Goal: Task Accomplishment & Management: Manage account settings

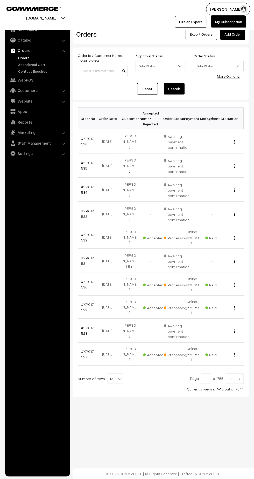
click at [88, 138] on link "#KP017536" at bounding box center [87, 141] width 13 height 10
click at [81, 166] on link "#KP017535" at bounding box center [87, 165] width 13 height 10
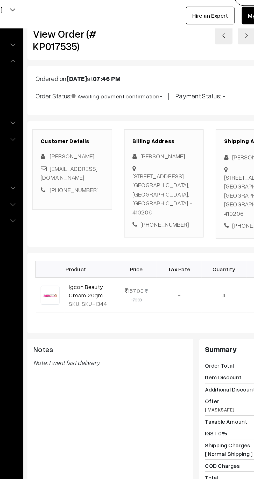
click at [112, 205] on link "Igcon Beauty Cream 20gm" at bounding box center [111, 200] width 22 height 10
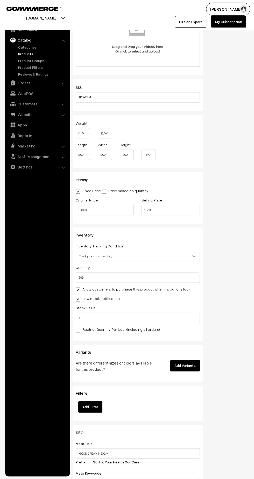
scroll to position [326, 0]
click at [179, 208] on input "157.00" at bounding box center [171, 209] width 58 height 10
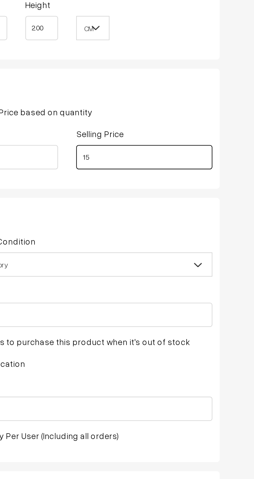
type input "1"
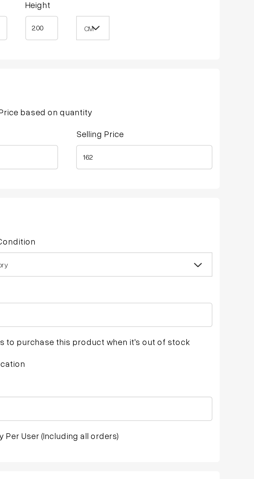
click at [212, 205] on div "Status Active Inactive Active Publish Date Product Type -- Select -- -- Select …" at bounding box center [230, 78] width 46 height 691
type input "162.00"
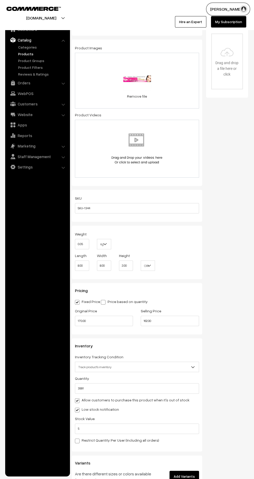
scroll to position [0, 0]
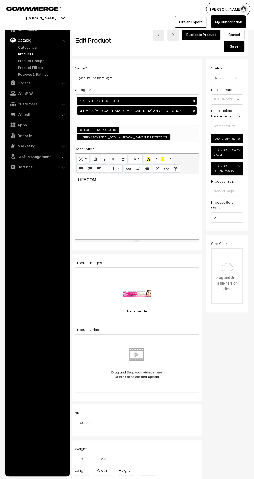
click at [234, 46] on button "Save" at bounding box center [234, 45] width 21 height 11
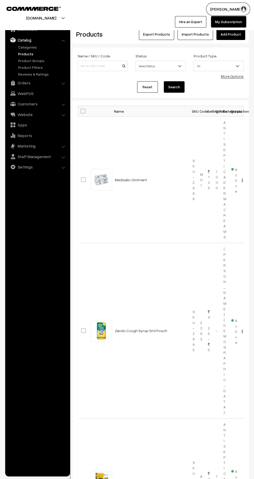
click at [25, 84] on link "Orders" at bounding box center [37, 82] width 62 height 9
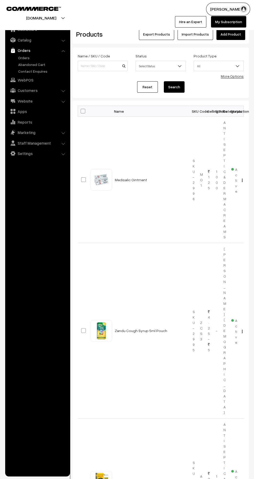
click at [24, 57] on link "Orders" at bounding box center [42, 57] width 51 height 5
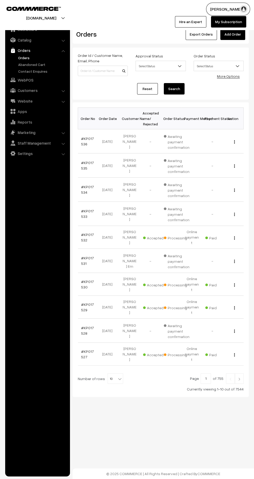
click at [81, 210] on link "#KP017533" at bounding box center [87, 214] width 13 height 10
click at [82, 186] on link "#KP017534" at bounding box center [87, 190] width 13 height 10
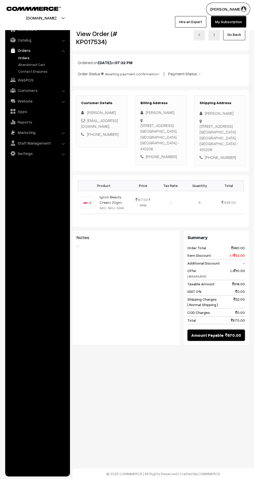
click at [107, 205] on link "Igcon Beauty Cream 20gm" at bounding box center [111, 200] width 22 height 10
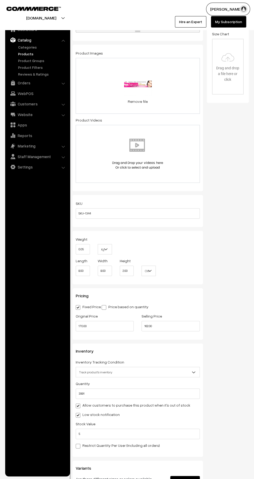
scroll to position [212, 0]
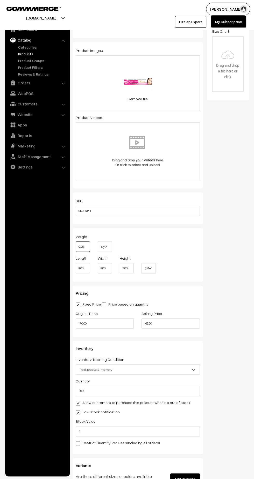
click at [84, 243] on input "0.05" at bounding box center [83, 246] width 14 height 10
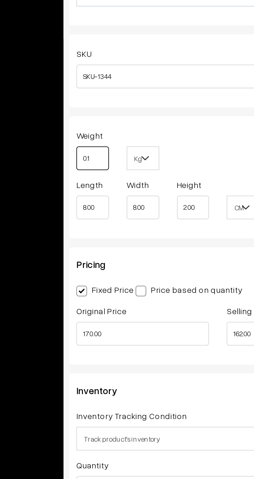
type input "0.1"
click at [138, 228] on div "Weight 0.1 Kg Kg Length 8.00 Width 8.00 Height 2.00 CM In CM Digital Product" at bounding box center [138, 254] width 131 height 53
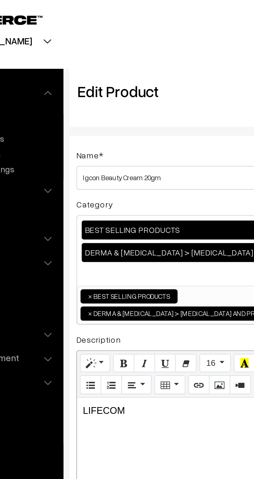
scroll to position [0, 4]
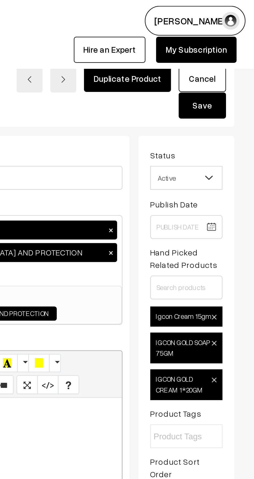
click at [236, 46] on button "Save" at bounding box center [231, 45] width 21 height 11
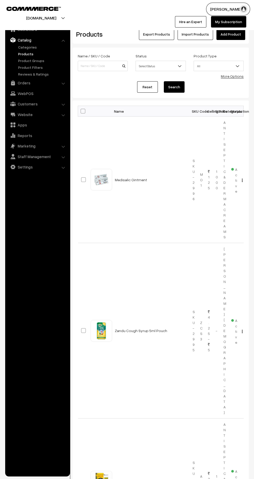
click at [25, 81] on link "Orders" at bounding box center [37, 82] width 62 height 9
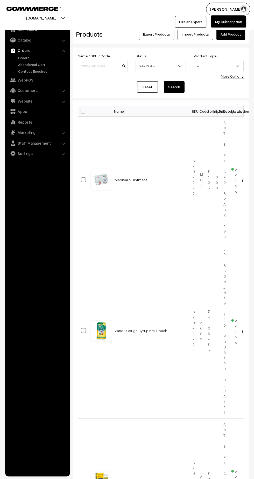
click at [23, 58] on link "Orders" at bounding box center [42, 57] width 51 height 5
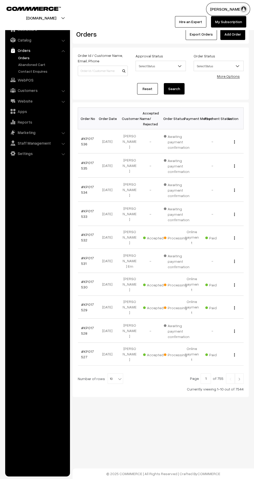
click at [240, 377] on img at bounding box center [239, 378] width 5 height 3
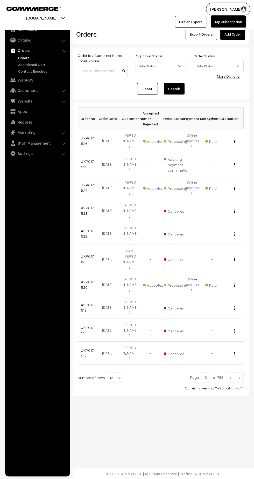
click at [231, 376] on img at bounding box center [230, 377] width 5 height 3
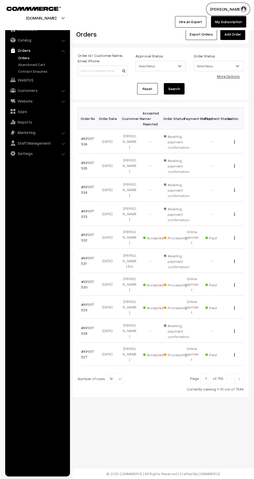
click at [22, 55] on link "Orders" at bounding box center [42, 57] width 51 height 5
click at [240, 377] on img at bounding box center [239, 378] width 5 height 3
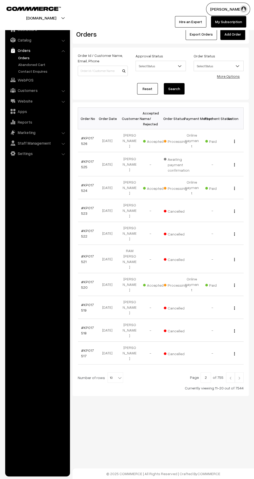
click at [241, 376] on img at bounding box center [239, 377] width 5 height 3
click at [240, 375] on img at bounding box center [239, 376] width 5 height 3
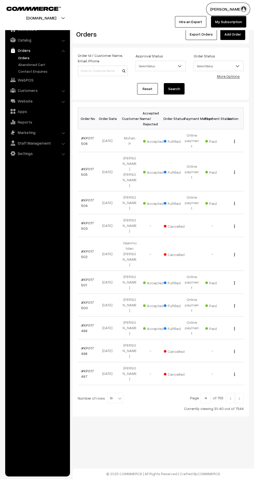
click at [230, 397] on img at bounding box center [230, 398] width 5 height 3
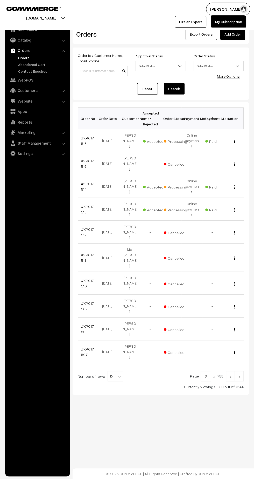
click at [85, 204] on link "#KP017513" at bounding box center [87, 209] width 13 height 10
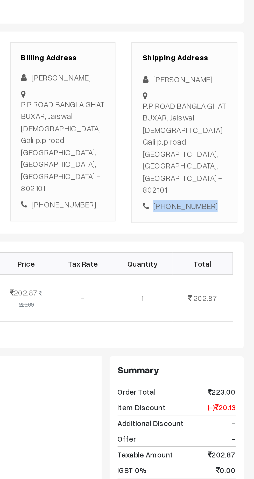
click at [223, 192] on div "[PHONE_NUMBER]" at bounding box center [220, 195] width 41 height 6
copy div "9341941716"
copy div "P.P ROAD BANGLA GHAT BUXAR, Jaiswal dharmsala Gali p.p road [GEOGRAPHIC_DATA], …"
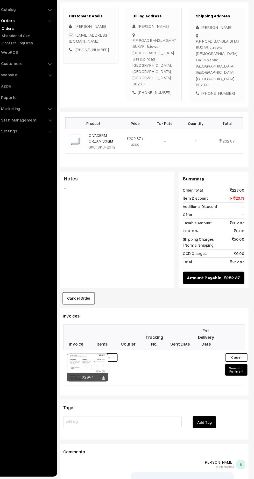
scroll to position [76, 0]
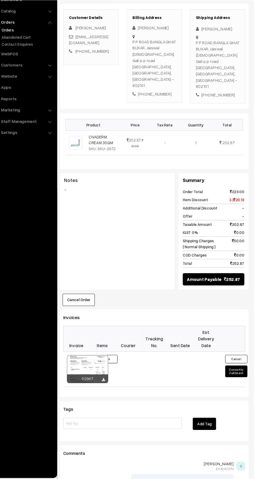
click at [235, 371] on button "Convert to Fulfilment" at bounding box center [237, 376] width 21 height 11
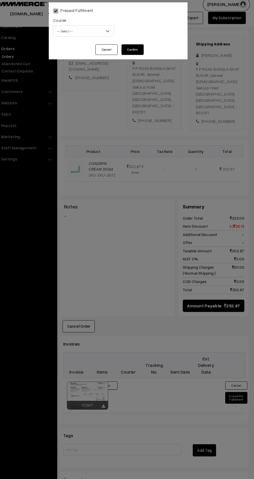
click at [85, 34] on span "-- Select --" at bounding box center [95, 34] width 56 height 9
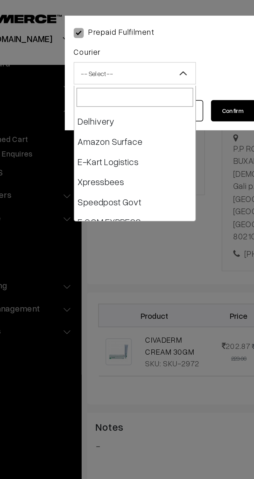
scroll to position [37, 0]
select select "6"
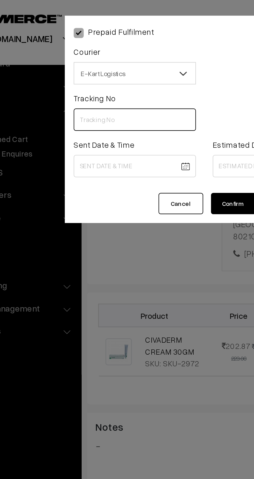
paste input "ICYP0004154247"
type input "ICYP0004154247"
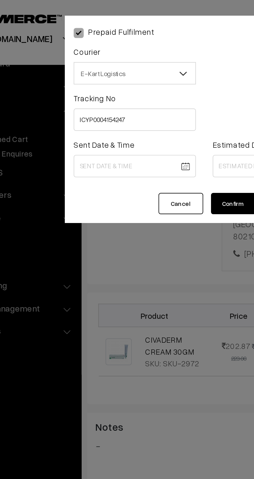
click at [93, 78] on body "Thank you for showing interest. Our team will call you shortly. Close kirtiphar…" at bounding box center [127, 244] width 254 height 641
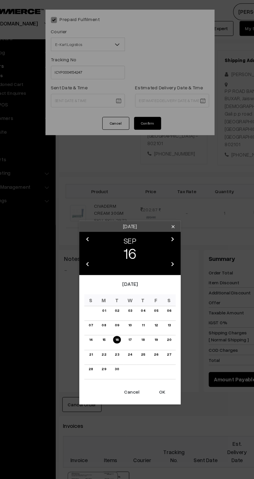
click at [127, 261] on link "17" at bounding box center [127, 259] width 6 height 5
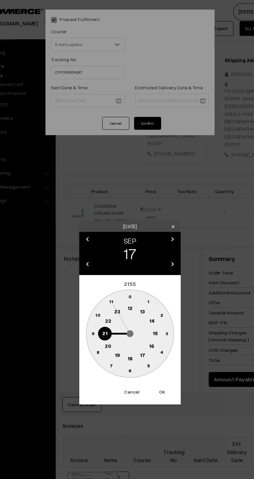
click at [128, 235] on text "12" at bounding box center [127, 236] width 4 height 5
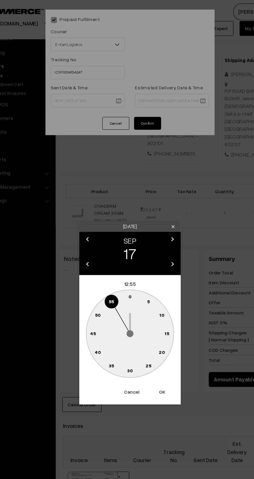
click at [98, 254] on text "45" at bounding box center [99, 255] width 4 height 4
type input "17-09-2025 12:45"
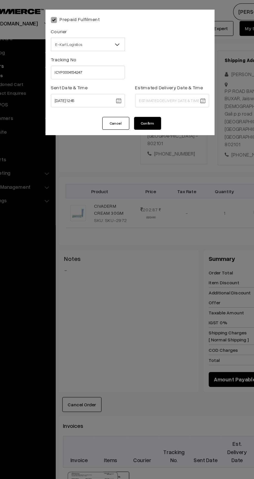
click at [166, 77] on body "Thank you for showing interest. Our team will call you shortly. Close kirtiphar…" at bounding box center [127, 244] width 254 height 641
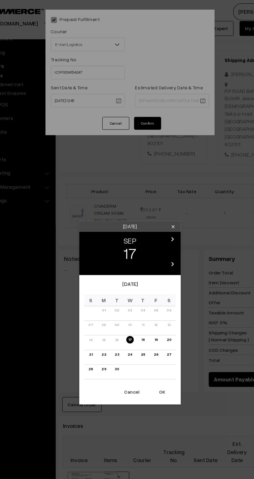
click at [106, 272] on link "22" at bounding box center [107, 271] width 6 height 5
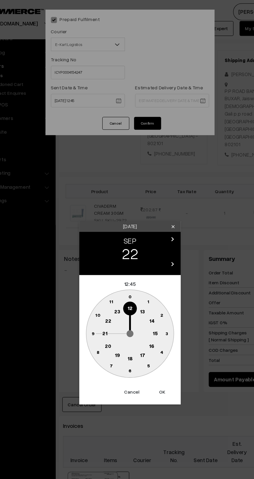
click at [107, 256] on text "21" at bounding box center [108, 255] width 4 height 5
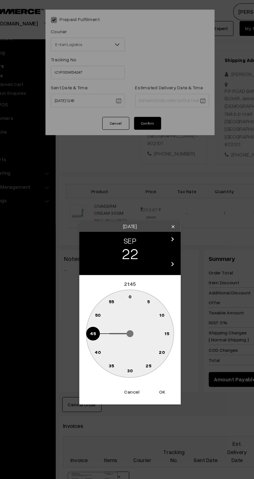
click at [128, 282] on text "30" at bounding box center [127, 284] width 4 height 4
type input "22-09-2025 21:30"
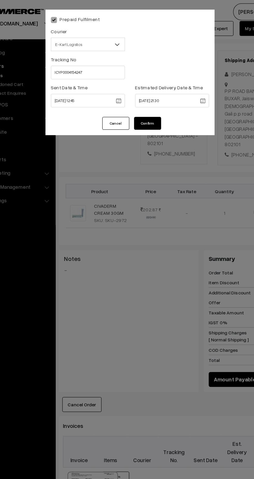
click at [144, 95] on button "Confirm" at bounding box center [140, 95] width 21 height 10
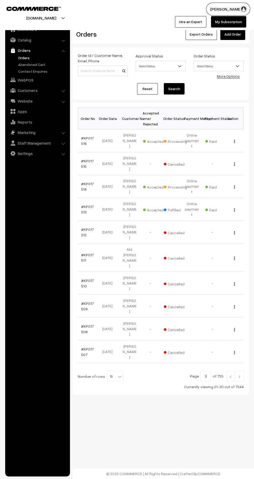
click at [82, 181] on link "#KP017514" at bounding box center [87, 186] width 13 height 10
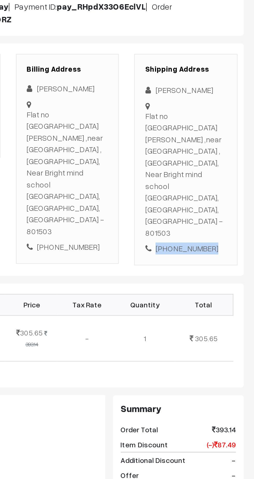
click at [226, 192] on div "Shipping Address [PERSON_NAME] Flat no 204,[PERSON_NAME][GEOGRAPHIC_DATA] ,near…" at bounding box center [220, 167] width 52 height 105
copy div "7320010234"
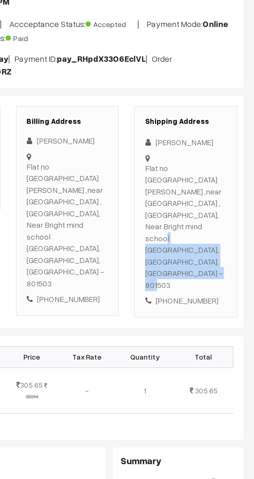
copy div "Flat no 204,Shetal chaya Apartment ,near Cisro hospital ,saguna moreNaya tola, …"
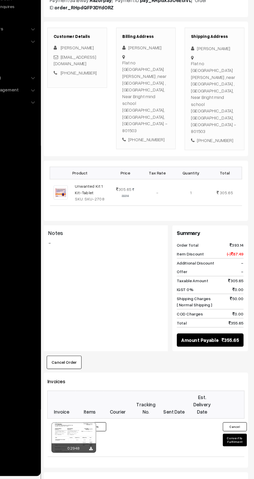
scroll to position [29, 0]
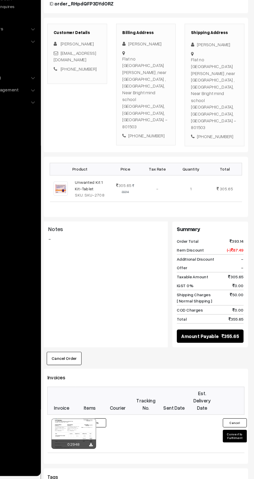
click at [235, 436] on button "Convert to Fulfilment" at bounding box center [237, 441] width 21 height 11
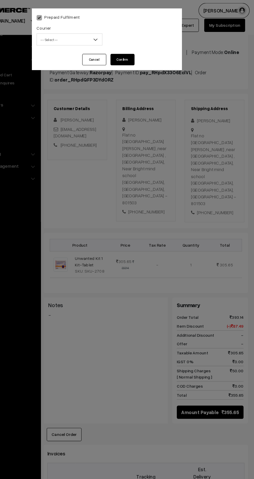
click at [87, 33] on span "-- Select --" at bounding box center [95, 34] width 56 height 9
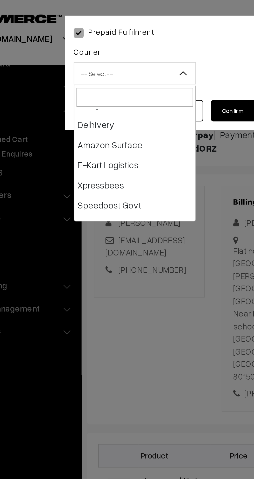
scroll to position [35, 0]
select select "6"
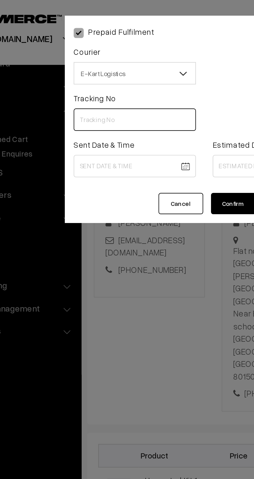
paste input "ICYP0004154259"
type input "ICYP0004154259"
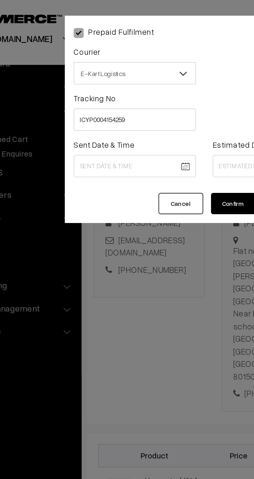
click at [101, 77] on body "Thank you for showing interest. Our team will call you shortly. Close kirtiphar…" at bounding box center [127, 300] width 254 height 658
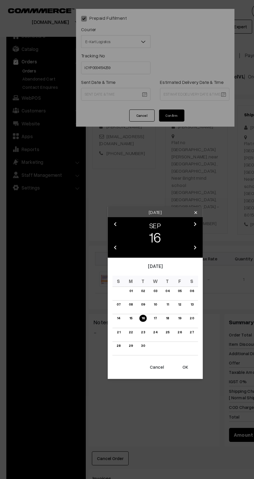
click at [125, 259] on link "17" at bounding box center [127, 259] width 6 height 5
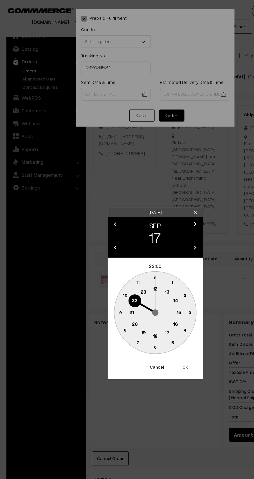
click at [125, 238] on text "12" at bounding box center [127, 236] width 4 height 5
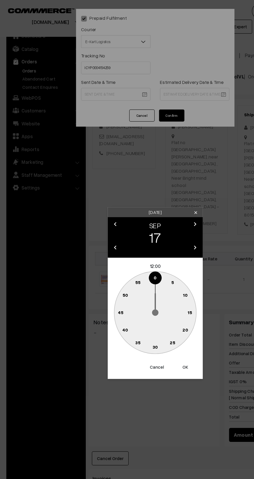
click at [99, 256] on text "45" at bounding box center [99, 255] width 4 height 4
type input "17-09-2025 12:45"
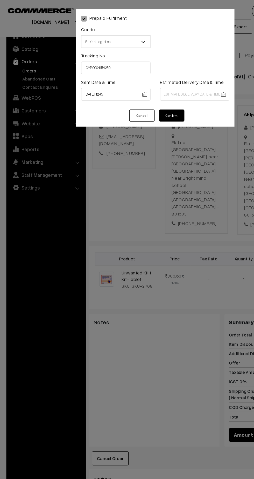
click at [165, 77] on body "Thank you for showing interest. Our team will call you shortly. Close kirtiphar…" at bounding box center [127, 300] width 254 height 658
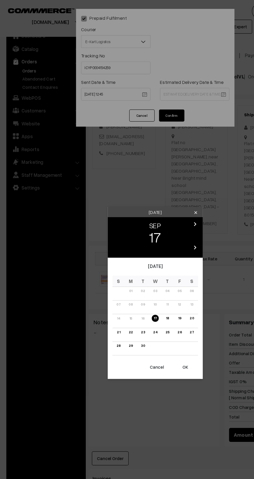
click at [99, 273] on link "21" at bounding box center [97, 271] width 6 height 5
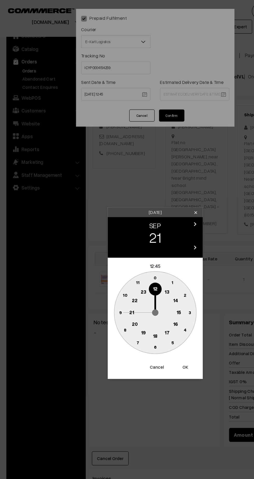
click at [108, 254] on text "21" at bounding box center [108, 255] width 4 height 5
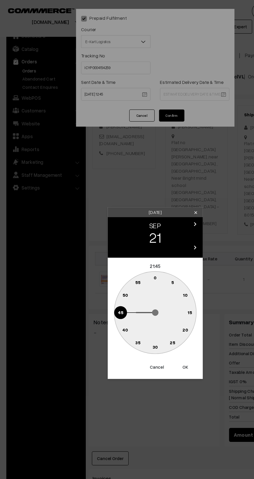
click at [125, 285] on text "30" at bounding box center [127, 284] width 4 height 4
type input "21-09-2025 21:30"
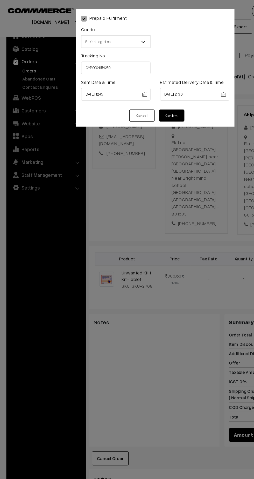
click at [149, 91] on button "Confirm" at bounding box center [140, 95] width 21 height 10
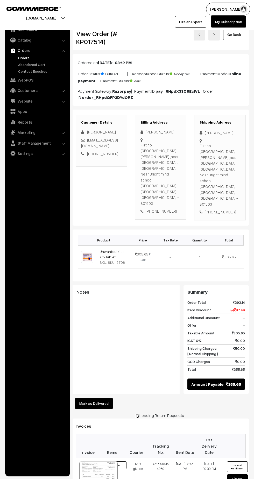
scroll to position [29, 0]
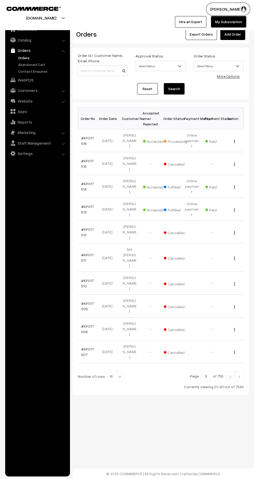
click at [86, 136] on link "#KP017516" at bounding box center [87, 141] width 13 height 10
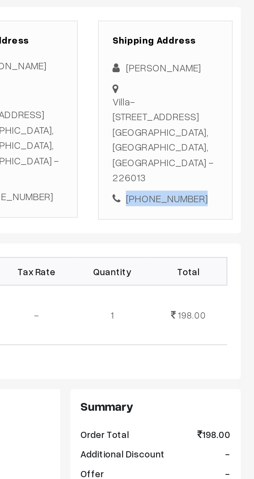
click at [226, 180] on div "[PHONE_NUMBER]" at bounding box center [220, 183] width 41 height 6
copy div "9428332546"
copy div "Villa-479, Eldeco city, IIM ROAD Lucknow, Uttar Pradesh, India - 226013"
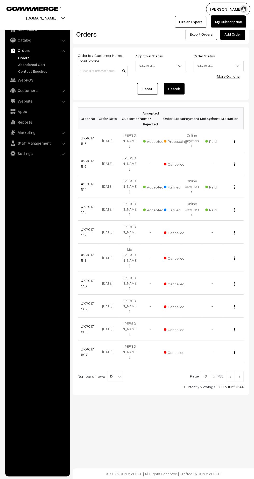
click at [89, 136] on link "#KP017516" at bounding box center [87, 141] width 13 height 10
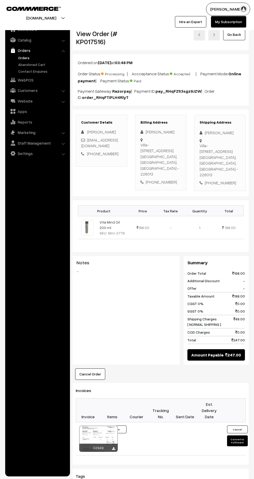
scroll to position [28, 0]
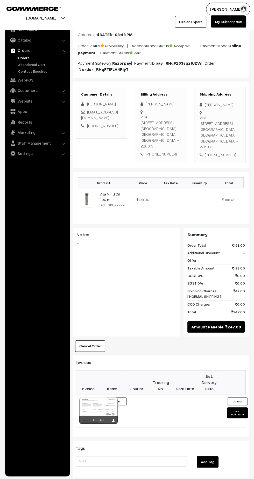
click at [239, 407] on button "Convert to Fulfilment" at bounding box center [237, 412] width 21 height 11
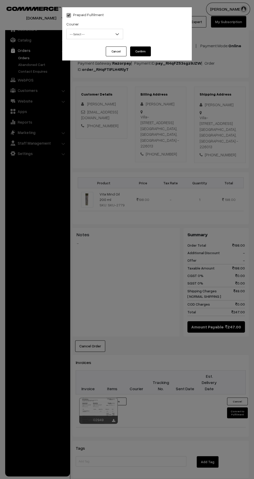
click at [91, 33] on span "-- Select --" at bounding box center [95, 34] width 56 height 9
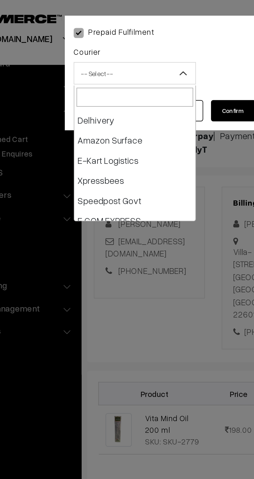
scroll to position [37, 0]
select select "6"
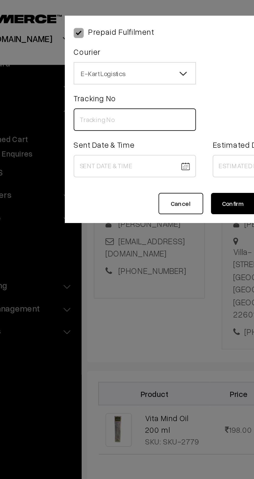
paste input "ICYP0004154312"
type input "ICYP0004154312"
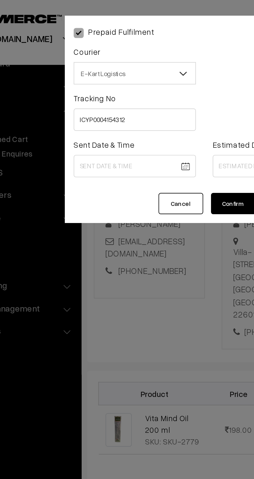
click at [93, 79] on body "Thank you for showing interest. Our team will call you shortly. Close kirtiphar…" at bounding box center [127, 286] width 254 height 629
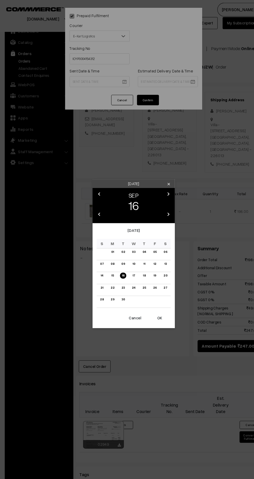
click at [127, 260] on link "17" at bounding box center [127, 259] width 6 height 5
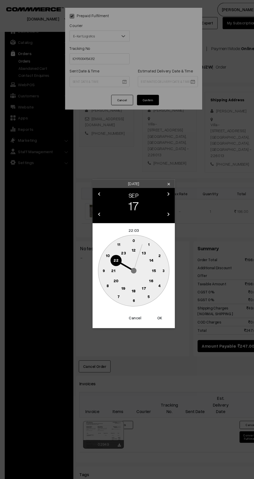
click at [127, 236] on text "12" at bounding box center [127, 236] width 4 height 5
click at [97, 257] on text "45" at bounding box center [99, 255] width 4 height 4
type input "17-09-2025 12:45"
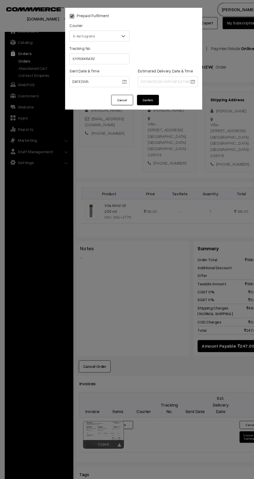
click at [160, 78] on body "Thank you for showing interest. Our team will call you shortly. Close [DOMAIN_N…" at bounding box center [127, 286] width 254 height 629
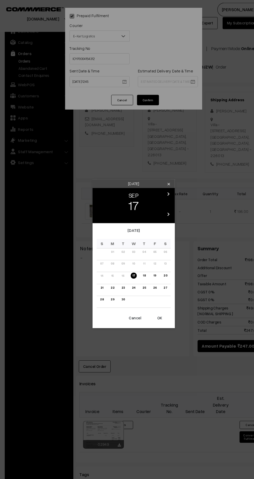
click at [117, 271] on link "23" at bounding box center [117, 271] width 6 height 5
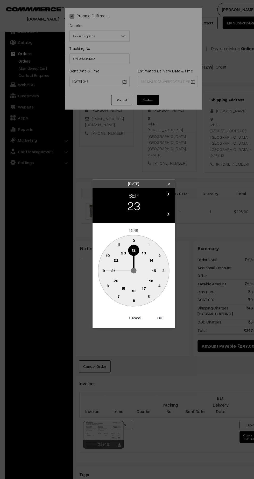
click at [127, 302] on button "Cancel" at bounding box center [128, 300] width 21 height 11
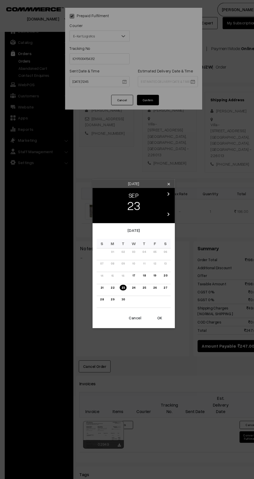
click at [105, 272] on link "22" at bounding box center [107, 271] width 6 height 5
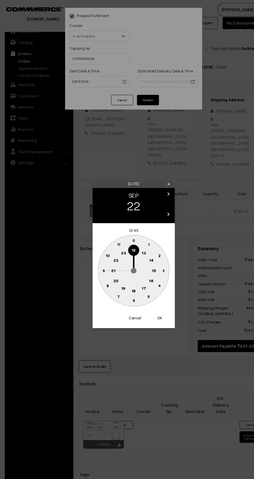
click at [108, 256] on text "21" at bounding box center [108, 255] width 4 height 5
click at [126, 286] on text "30" at bounding box center [127, 284] width 4 height 4
type input "22-09-2025 21:30"
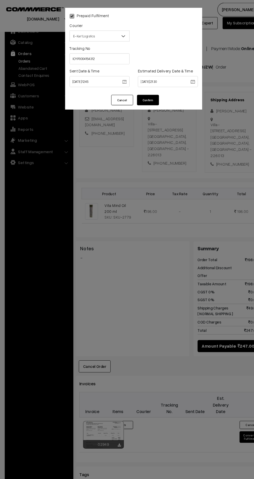
click at [145, 93] on button "Confirm" at bounding box center [140, 95] width 21 height 10
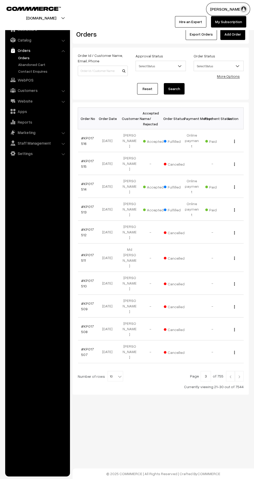
click at [230, 371] on link at bounding box center [230, 376] width 9 height 10
click at [85, 280] on link "#KP017520" at bounding box center [87, 285] width 13 height 10
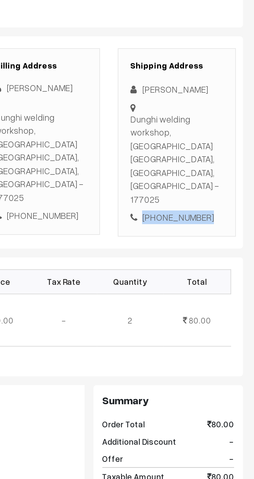
click at [224, 186] on div "[PHONE_NUMBER]" at bounding box center [220, 189] width 41 height 6
copy div "8580601779"
copy div "Dunghi welding workshop, [GEOGRAPHIC_DATA], [GEOGRAPHIC_DATA], [GEOGRAPHIC_DATA…"
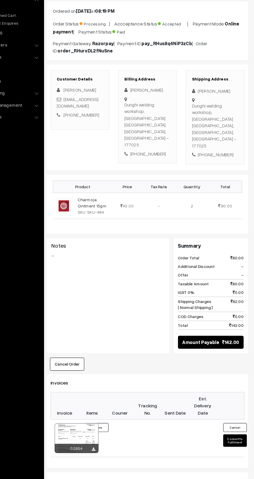
scroll to position [2, 0]
click at [236, 431] on button "Convert to Fulfilment" at bounding box center [237, 436] width 21 height 11
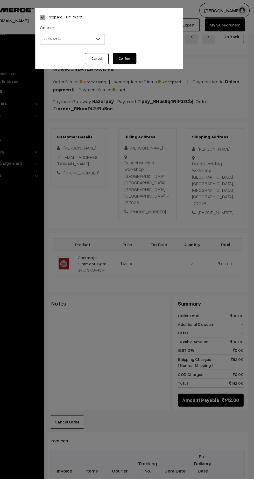
click at [80, 33] on span "-- Select --" at bounding box center [95, 34] width 56 height 9
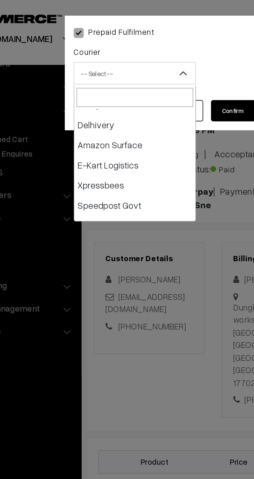
scroll to position [35, 0]
select select "6"
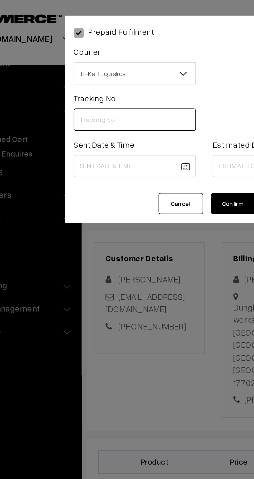
paste input "ICYP0004154353"
type input "ICYP0004154353"
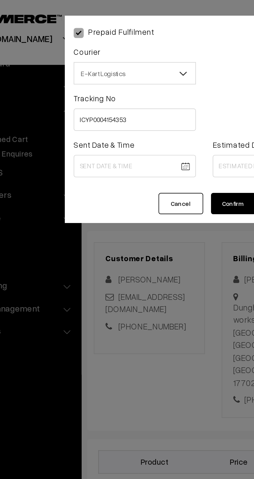
click at [101, 77] on body "Thank you for showing interest. Our team will call you shortly. Close kirtiphar…" at bounding box center [127, 311] width 254 height 627
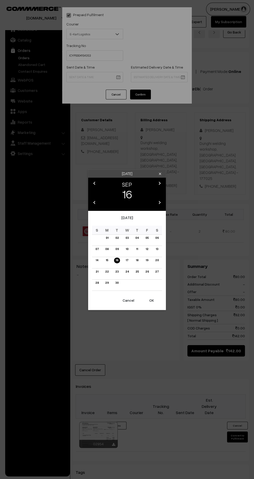
click at [127, 260] on link "17" at bounding box center [127, 259] width 6 height 5
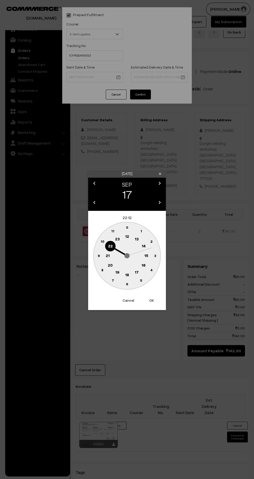
click at [127, 236] on text "12" at bounding box center [127, 236] width 4 height 5
click at [100, 253] on text "45" at bounding box center [99, 255] width 4 height 4
type input "17-09-2025 12:45"
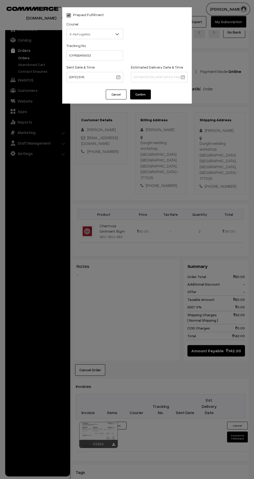
click at [181, 78] on body "Thank you for showing interest. Our team will call you shortly. Close kirtiphar…" at bounding box center [127, 311] width 254 height 627
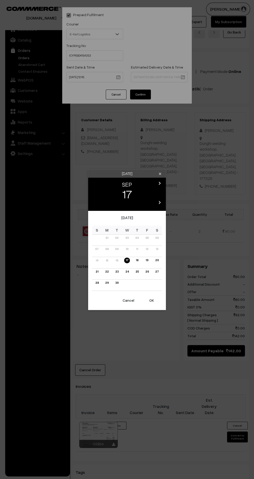
click at [119, 273] on link "23" at bounding box center [117, 271] width 6 height 5
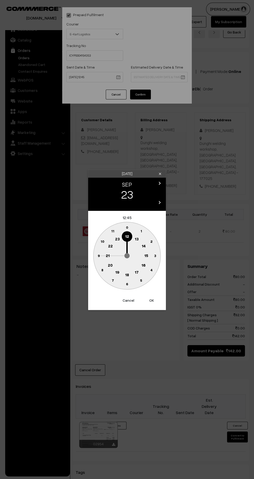
click at [110, 265] on text "20" at bounding box center [110, 264] width 5 height 5
click at [132, 303] on button "Cancel" at bounding box center [128, 300] width 21 height 11
click at [107, 257] on text "21" at bounding box center [108, 255] width 4 height 5
click at [130, 284] on circle at bounding box center [127, 284] width 11 height 11
type input "23-09-2025 21:30"
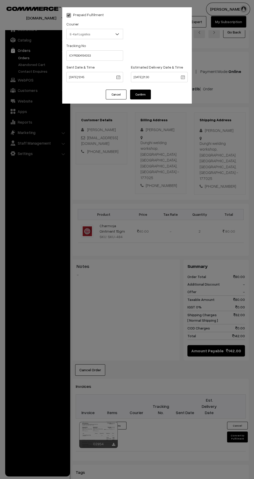
click at [140, 95] on button "Confirm" at bounding box center [140, 95] width 21 height 10
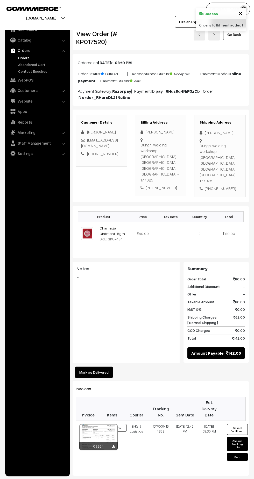
scroll to position [2, 0]
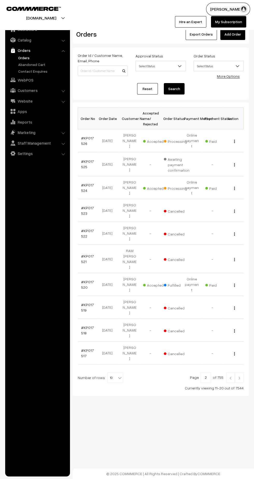
click at [85, 183] on link "#KP017524" at bounding box center [87, 188] width 13 height 10
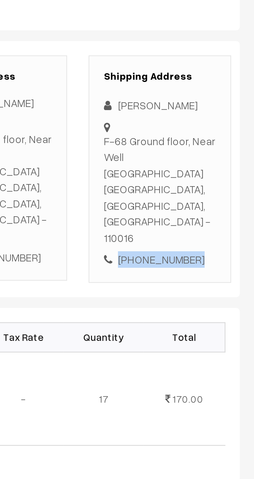
click at [225, 186] on div "+91 9837433384" at bounding box center [220, 189] width 41 height 6
copy div "9837433384"
copy div "F-68 Ground floor, Near Well No.2 Katwariya Sarai New Delhi, Delhi, India - 110…"
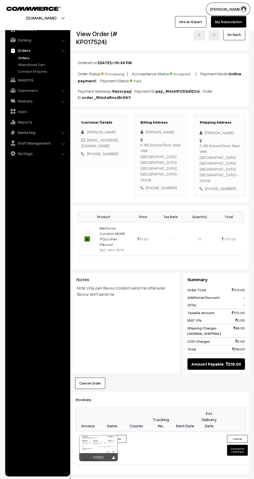
click at [237, 445] on button "Convert to Fulfilment" at bounding box center [237, 450] width 21 height 11
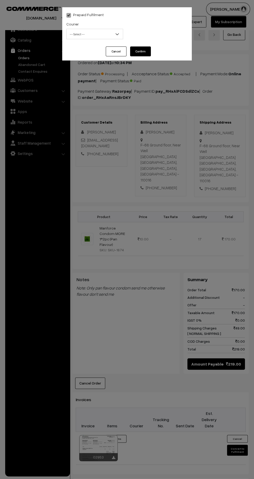
click at [93, 37] on span "-- Select --" at bounding box center [95, 34] width 56 height 9
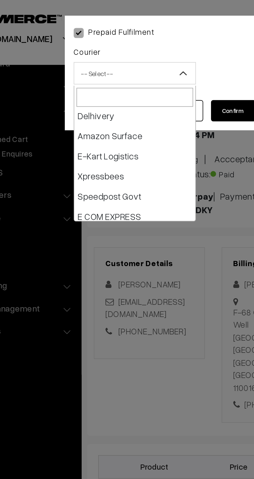
scroll to position [39, 0]
select select "6"
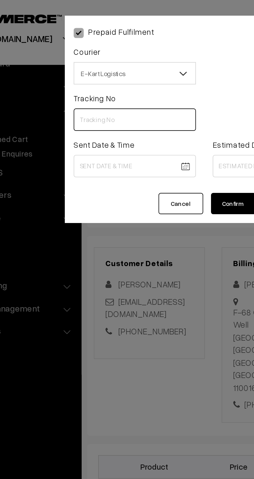
paste input "ICYP0004154367"
type input "ICYP0004154367"
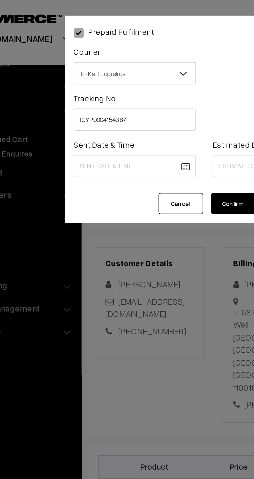
click at [95, 83] on body "Thank you for showing interest. Our team will call you shortly. Close kirtiphar…" at bounding box center [127, 319] width 254 height 638
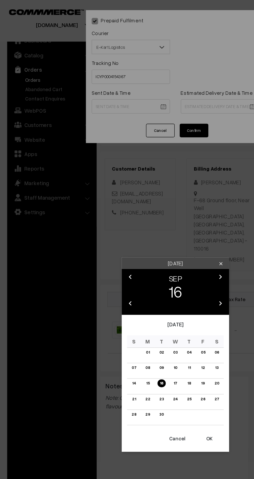
click at [127, 277] on link "17" at bounding box center [127, 277] width 6 height 5
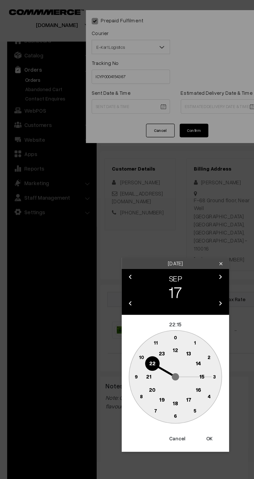
click at [127, 253] on text "12" at bounding box center [127, 253] width 4 height 5
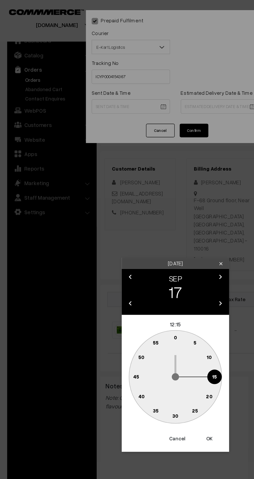
click at [99, 274] on text "45" at bounding box center [99, 272] width 4 height 4
type input "17-09-2025 12:45"
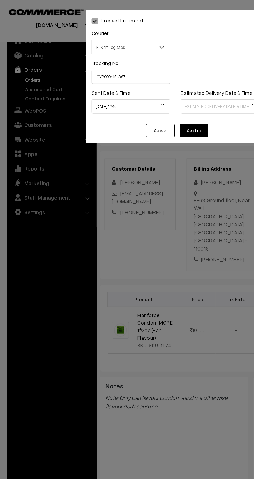
click at [154, 77] on body "Thank you for showing interest. Our team will call you shortly. Close kirtiphar…" at bounding box center [127, 319] width 254 height 638
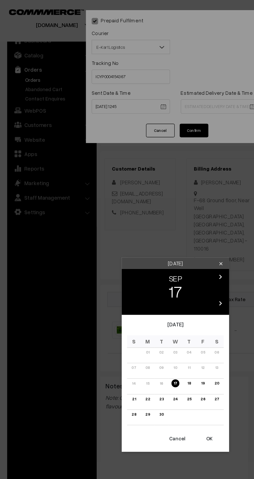
click at [117, 290] on link "23" at bounding box center [117, 288] width 6 height 5
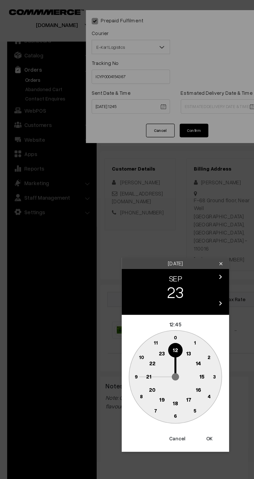
click at [124, 317] on button "Cancel" at bounding box center [128, 317] width 21 height 11
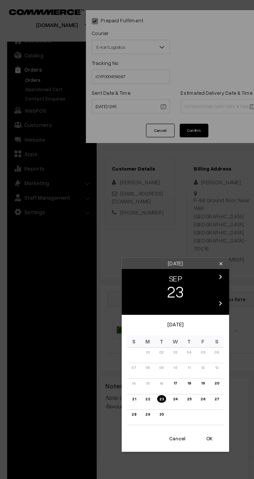
click at [97, 289] on link "21" at bounding box center [97, 288] width 6 height 5
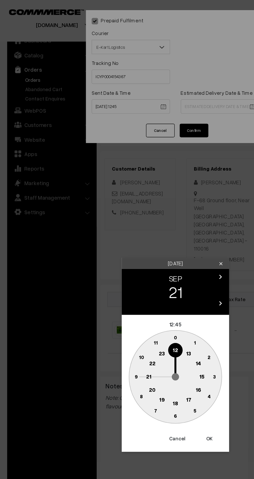
click at [109, 272] on text "21" at bounding box center [108, 272] width 4 height 5
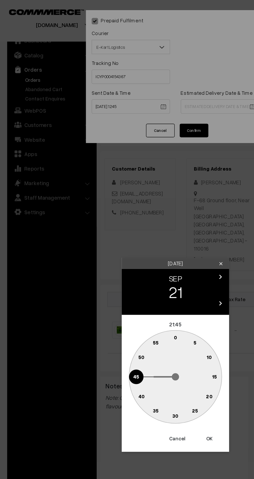
click at [127, 301] on text "30" at bounding box center [127, 301] width 4 height 4
type input "21-09-2025 21:30"
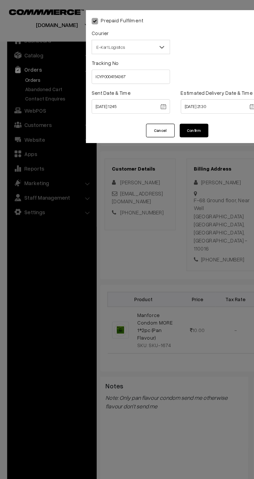
click at [144, 96] on button "Confirm" at bounding box center [140, 95] width 21 height 10
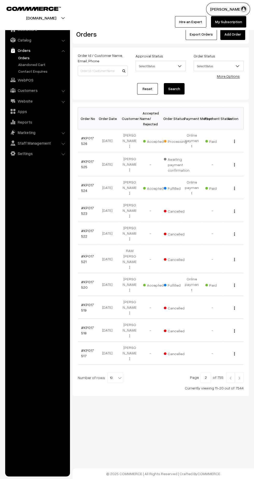
click at [83, 140] on link "#KP017526" at bounding box center [87, 141] width 13 height 10
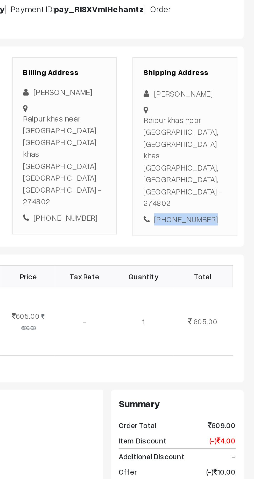
click at [226, 192] on div "[PHONE_NUMBER]" at bounding box center [220, 195] width 41 height 6
copy div "9458551891"
click at [222, 192] on div "[PHONE_NUMBER]" at bounding box center [220, 195] width 41 height 6
copy div "9458551891"
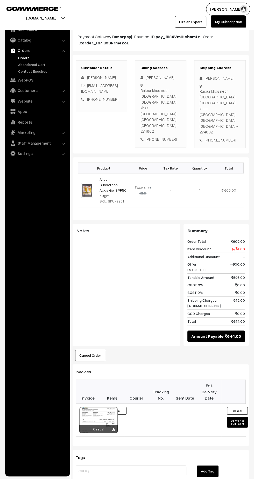
scroll to position [57, 0]
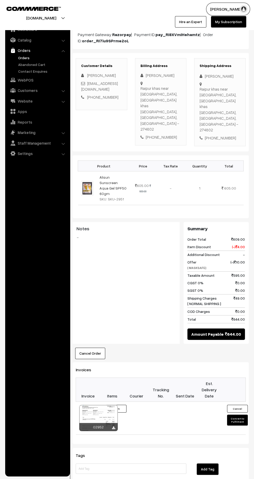
click at [237, 414] on button "Convert to Fulfilment" at bounding box center [237, 419] width 21 height 11
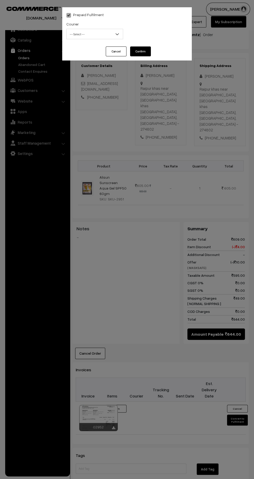
click at [94, 30] on span "-- Select --" at bounding box center [95, 34] width 56 height 9
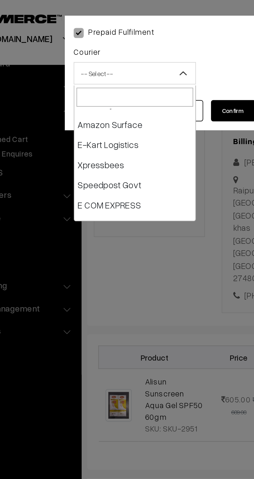
scroll to position [44, 0]
select select "6"
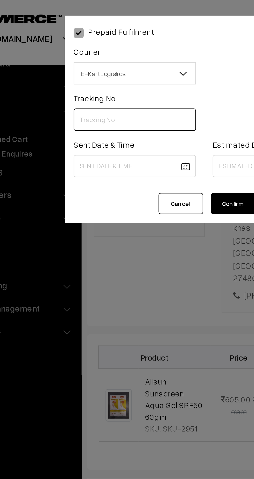
paste input "ICYP0004154443"
type input "ICYP0004154443"
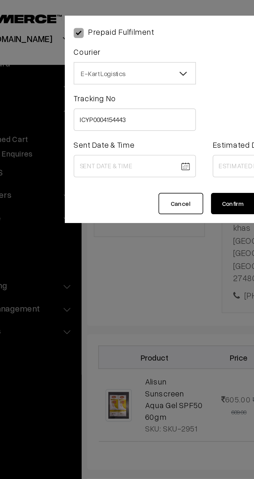
click at [98, 77] on body "Thank you for showing interest. Our team will call you shortly. Close kirtiphar…" at bounding box center [127, 275] width 254 height 665
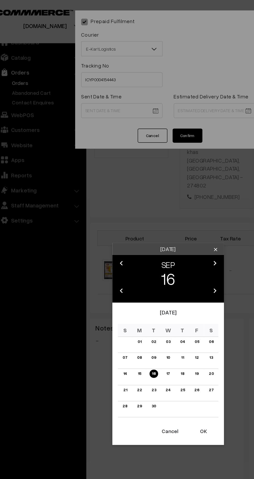
click at [127, 262] on link "17" at bounding box center [127, 259] width 6 height 5
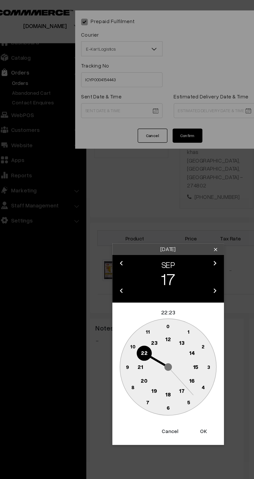
click at [126, 235] on text "12" at bounding box center [127, 236] width 4 height 5
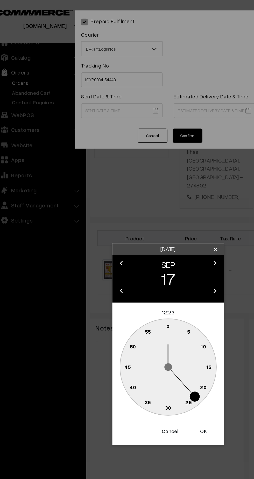
click at [95, 254] on circle at bounding box center [98, 255] width 11 height 11
type input "17-09-2025 12:45"
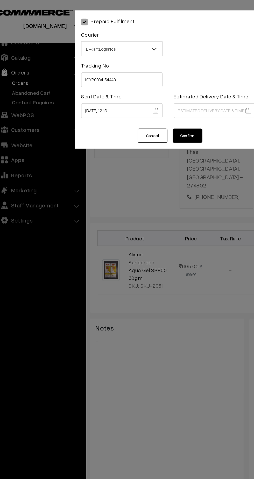
click at [159, 76] on body "Thank you for showing interest. Our team will call you shortly. Close kirtiphar…" at bounding box center [127, 275] width 254 height 665
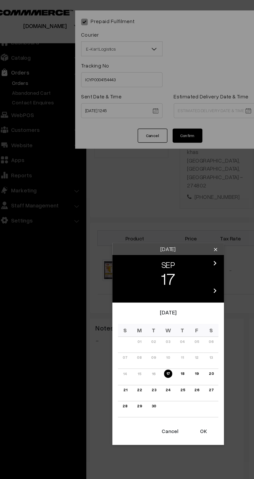
click at [117, 271] on link "23" at bounding box center [117, 271] width 6 height 5
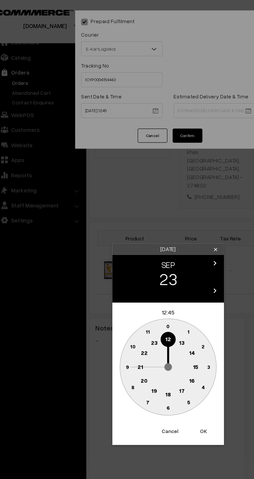
click at [106, 257] on text "21" at bounding box center [108, 255] width 4 height 5
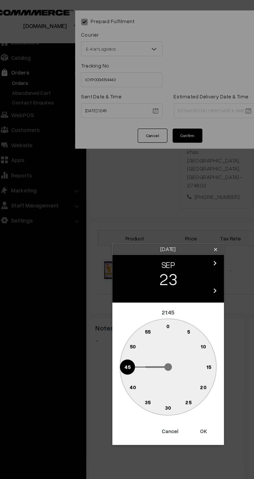
click at [126, 283] on text "30" at bounding box center [127, 284] width 4 height 4
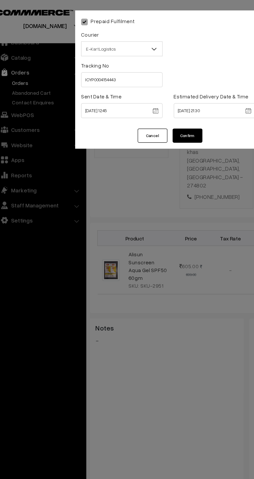
click at [154, 76] on body "Thank you for showing interest. Our team will call you shortly. Close kirtiphar…" at bounding box center [127, 275] width 254 height 665
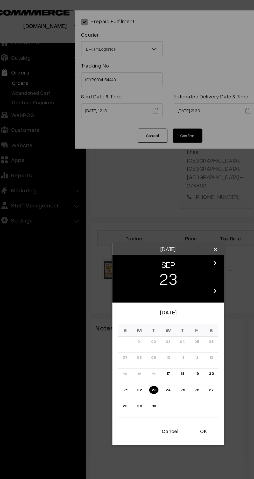
click at [97, 271] on link "21" at bounding box center [97, 271] width 6 height 5
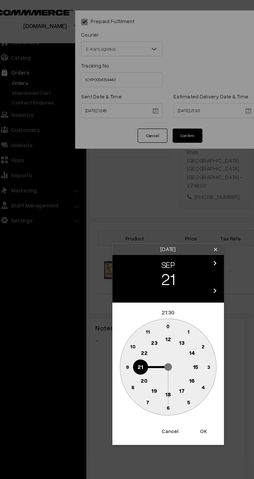
click at [126, 298] on button "Cancel" at bounding box center [128, 300] width 21 height 11
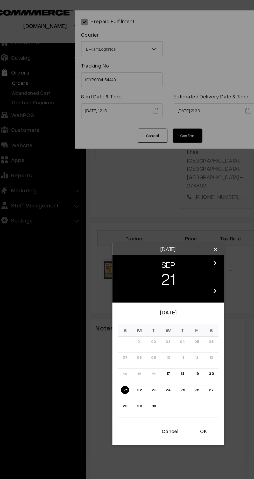
click at [157, 261] on link "20" at bounding box center [157, 259] width 6 height 5
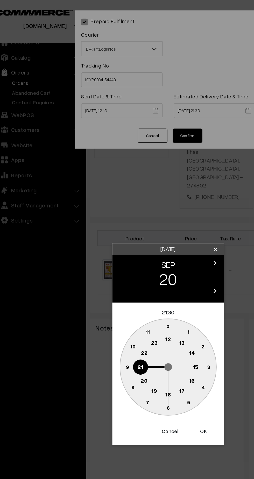
click at [153, 300] on button "OK" at bounding box center [151, 300] width 21 height 11
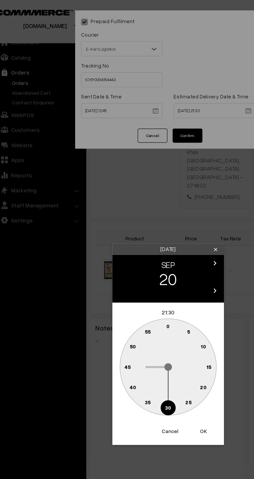
click at [154, 301] on button "OK" at bounding box center [151, 300] width 21 height 11
type input "20-09-2025 21:30"
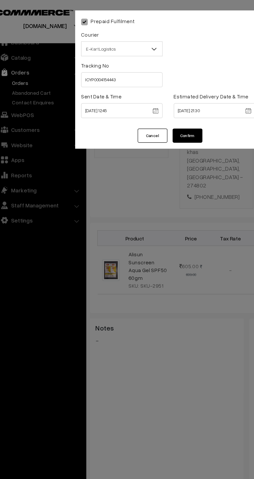
click at [142, 95] on button "Confirm" at bounding box center [140, 95] width 21 height 10
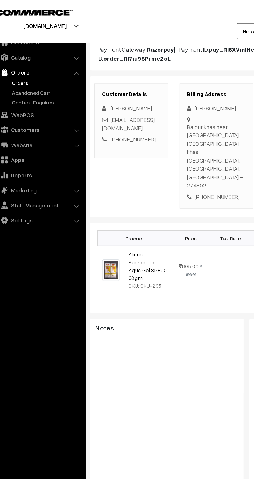
scroll to position [57, 0]
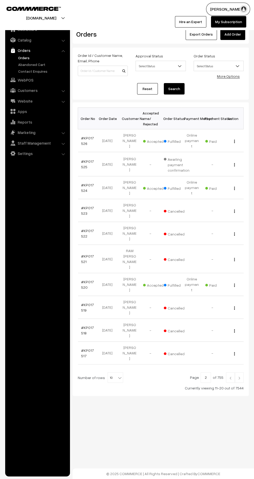
click at [231, 376] on img at bounding box center [230, 377] width 5 height 3
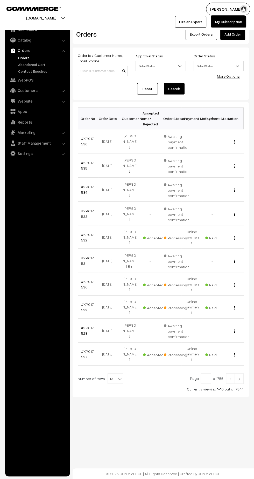
click at [88, 349] on link "#KP017527" at bounding box center [87, 354] width 13 height 10
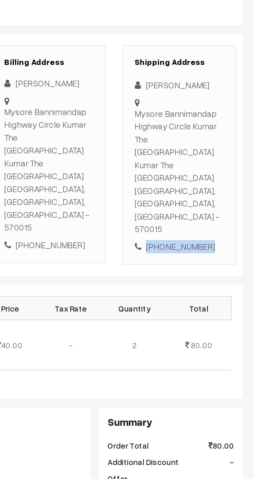
click at [228, 203] on div "[PHONE_NUMBER]" at bounding box center [220, 206] width 41 height 6
copy div "9305133724"
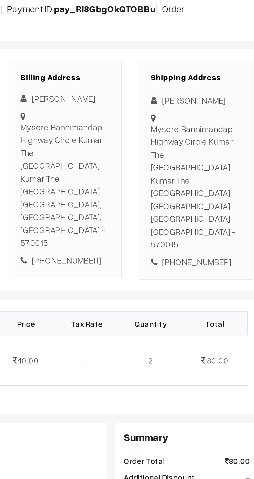
copy div "Mysore Bannimandap Highway Circle Kumar The White House back Gate Side,"
copy div "Mysore Bannimandap Highway Circle Kumar The White House back Gate Side Mysore, …"
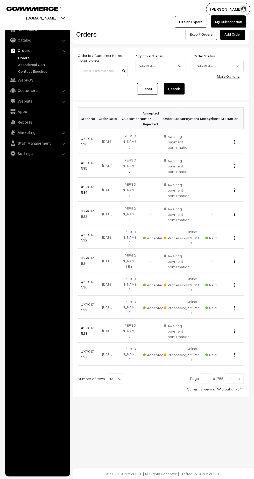
click at [89, 349] on link "#KP017527" at bounding box center [87, 354] width 13 height 10
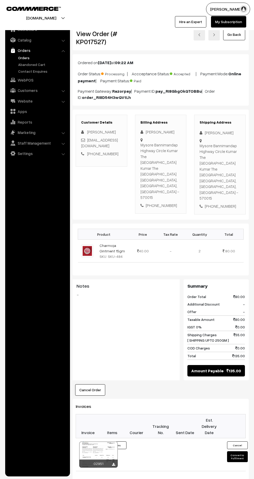
scroll to position [77, 0]
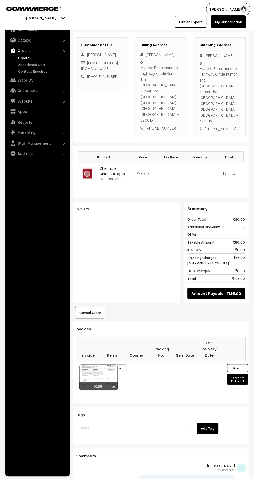
click at [236, 374] on button "Convert to Fulfilment" at bounding box center [237, 379] width 21 height 11
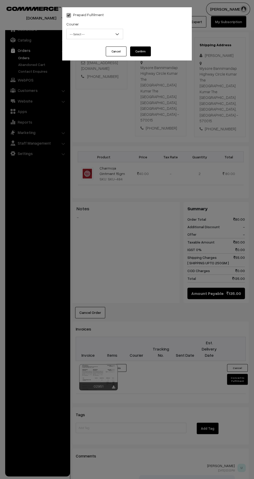
click at [81, 32] on span "-- Select --" at bounding box center [95, 34] width 56 height 9
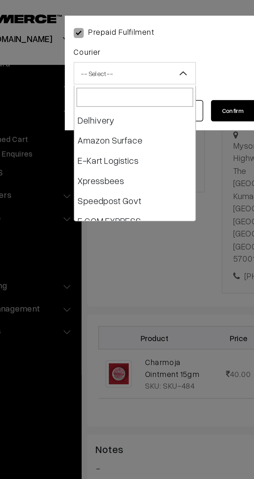
scroll to position [37, 0]
select select "6"
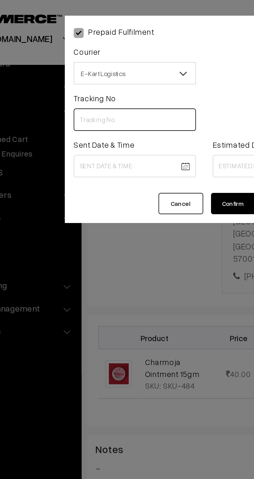
paste input "ICYP0004154470"
type input "ICYP0004154470"
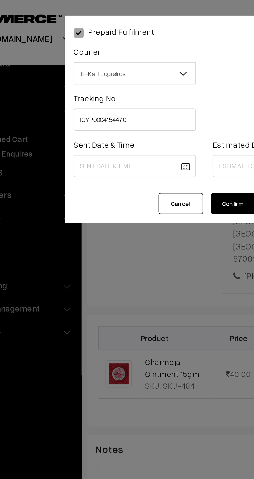
click at [101, 78] on body "Thank you for showing interest. Our team will call you shortly. Close [DOMAIN_N…" at bounding box center [127, 245] width 254 height 645
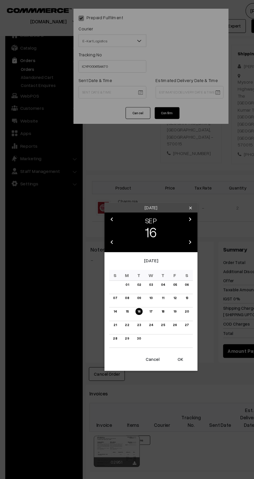
click at [127, 262] on link "17" at bounding box center [127, 259] width 6 height 5
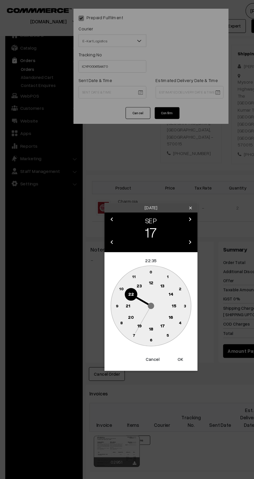
click at [127, 237] on text "12" at bounding box center [127, 236] width 4 height 5
click at [100, 255] on text "45" at bounding box center [99, 255] width 4 height 4
type input "17-09-2025 12:45"
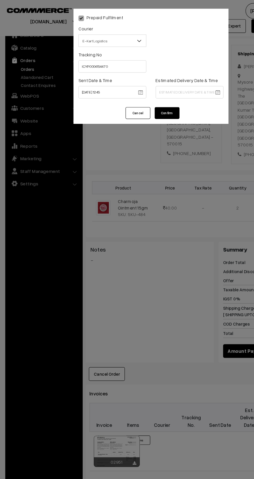
click at [172, 78] on body "Thank you for showing interest. Our team will call you shortly. Close kirtiphar…" at bounding box center [127, 245] width 254 height 645
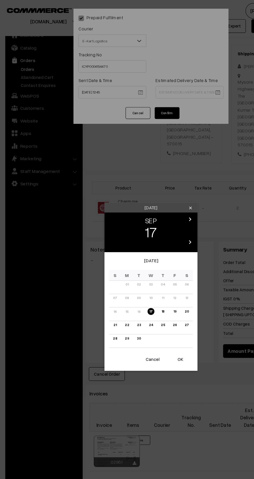
click at [116, 274] on link "23" at bounding box center [117, 271] width 6 height 5
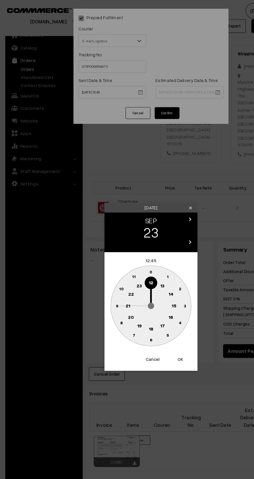
click at [109, 257] on text "21" at bounding box center [108, 255] width 4 height 5
click at [127, 284] on text "30" at bounding box center [127, 284] width 4 height 4
type input "[DATE] 21:30"
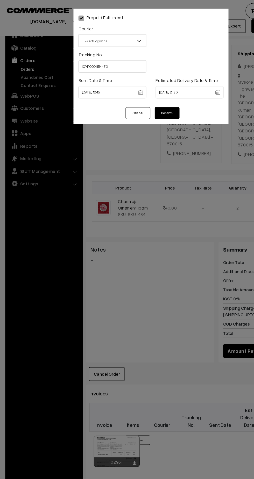
click at [141, 94] on button "Confirm" at bounding box center [140, 95] width 21 height 10
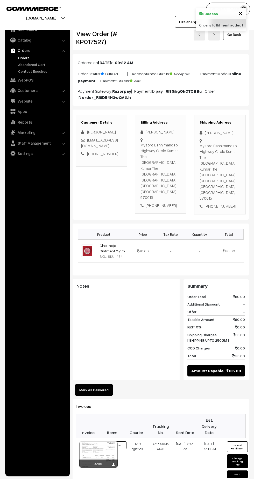
scroll to position [77, 0]
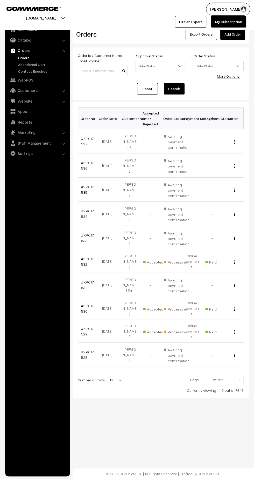
click at [83, 326] on link "#KP017529" at bounding box center [87, 331] width 13 height 10
click at [83, 303] on link "#KP017530" at bounding box center [87, 308] width 13 height 10
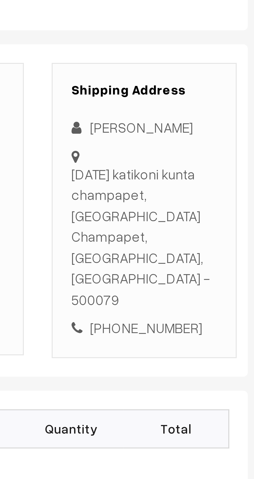
scroll to position [1, 0]
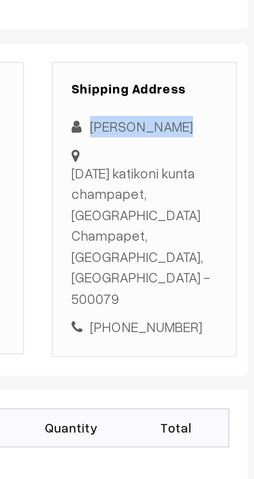
copy div "[PERSON_NAME]"
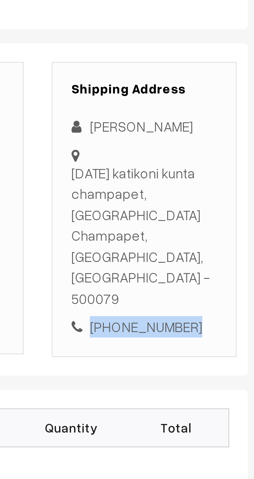
click at [227, 184] on div "[PHONE_NUMBER]" at bounding box center [220, 187] width 41 height 6
copy div "7893470612"
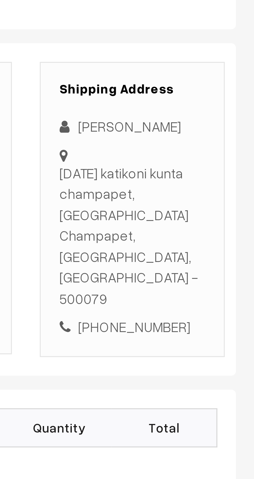
copy div "[DATE] katikoni kunta champapet, [GEOGRAPHIC_DATA], [GEOGRAPHIC_DATA], [GEOGRAP…"
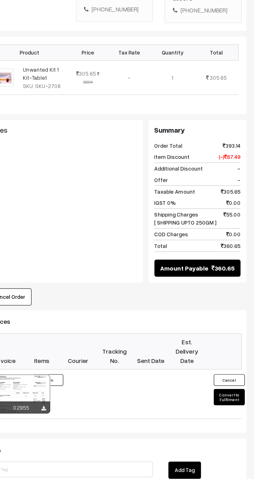
scroll to position [27, 0]
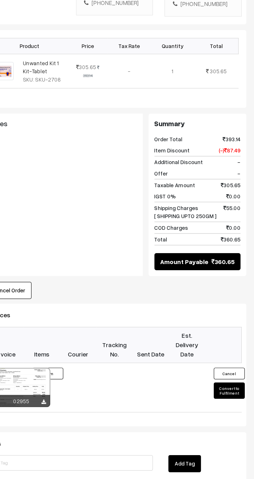
click at [238, 414] on button "Convert to Fulfilment" at bounding box center [237, 419] width 21 height 11
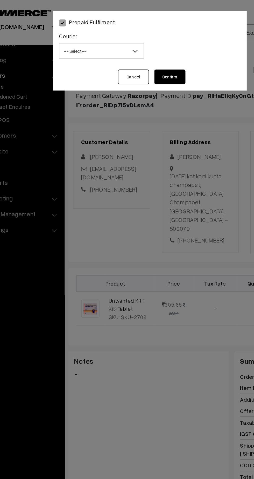
click at [91, 35] on span "-- Select --" at bounding box center [95, 34] width 56 height 9
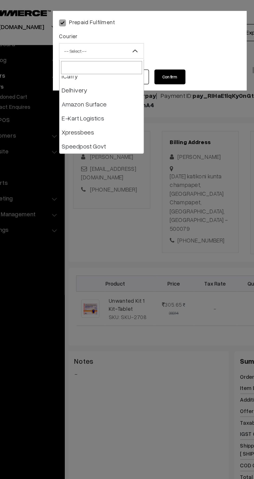
scroll to position [50, 0]
select select "6"
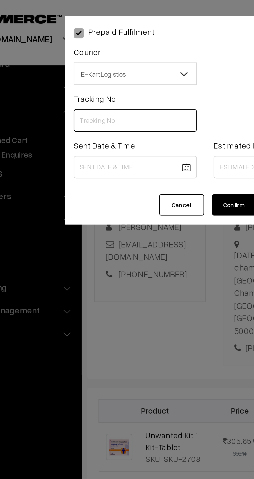
paste input "ICYP0004154536"
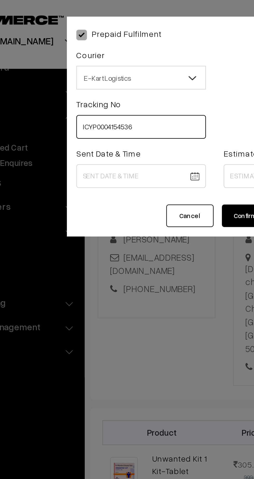
type input "ICYP0004154536"
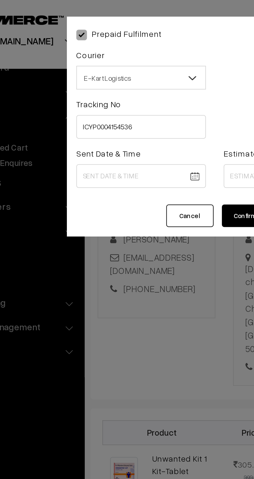
click at [89, 77] on body "Thank you for showing interest. Our team will call you shortly. Close kirtiphar…" at bounding box center [127, 290] width 254 height 635
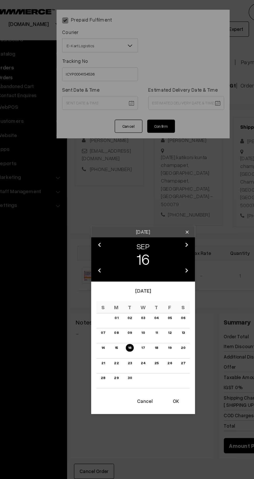
click at [127, 261] on link "17" at bounding box center [127, 259] width 6 height 5
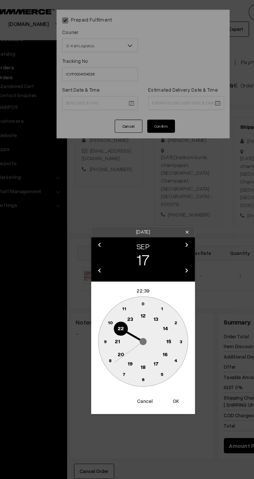
click at [128, 240] on circle at bounding box center [127, 236] width 11 height 11
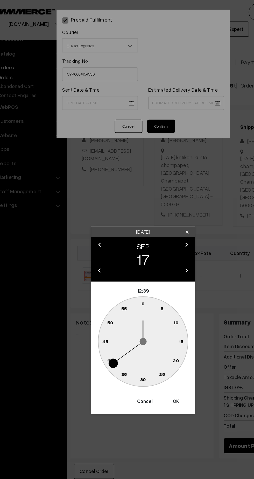
click at [99, 260] on circle at bounding box center [98, 255] width 11 height 11
type input "[DATE] 12:45"
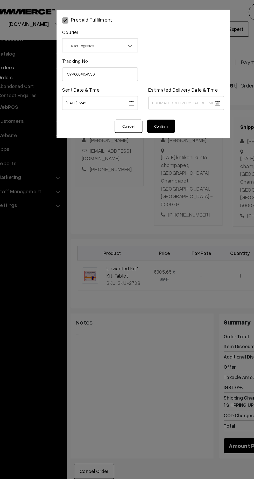
click at [178, 76] on body "Thank you for showing interest. Our team will call you shortly. Close [DOMAIN_N…" at bounding box center [127, 290] width 254 height 635
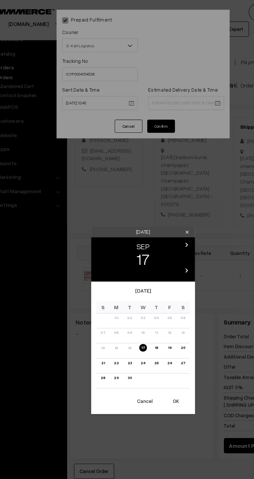
click at [117, 271] on link "23" at bounding box center [117, 271] width 6 height 5
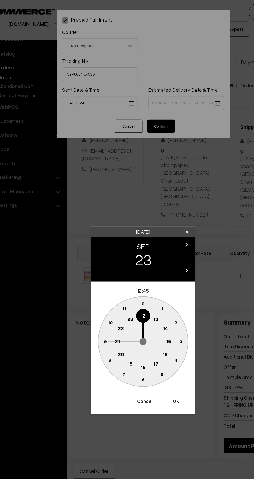
click at [108, 255] on text "21" at bounding box center [108, 255] width 4 height 5
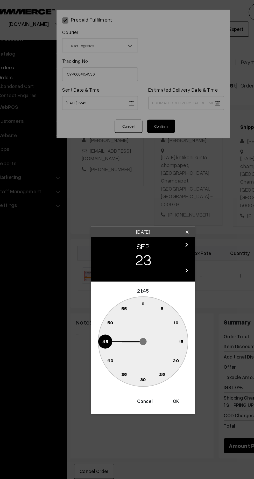
click at [127, 282] on text "30" at bounding box center [127, 284] width 4 height 4
type input "[DATE] 21:30"
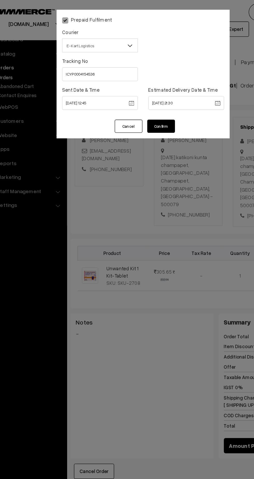
click at [146, 91] on button "Confirm" at bounding box center [140, 95] width 21 height 10
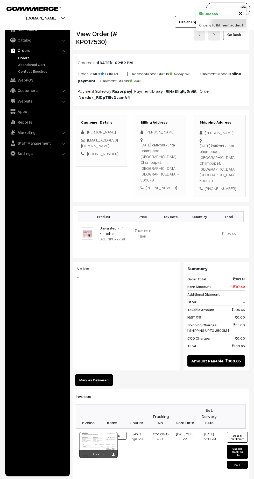
scroll to position [27, 0]
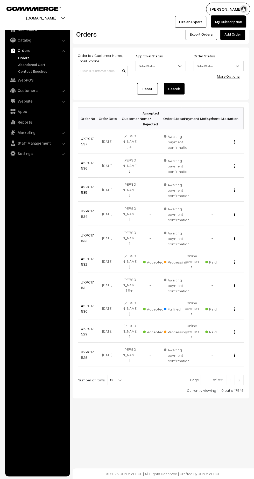
click at [87, 256] on link "#KP017532" at bounding box center [87, 261] width 13 height 10
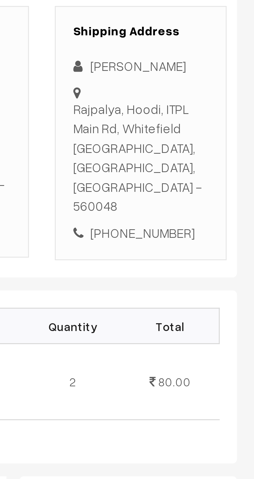
click at [233, 158] on div "Rajpalya, Hoodi, ITPL Main Rd, [GEOGRAPHIC_DATA], [GEOGRAPHIC_DATA], [GEOGRAPHI…" at bounding box center [220, 160] width 41 height 35
click at [219, 154] on div "Rajpalya, Hoodi, ITPL Main Rd, [GEOGRAPHIC_DATA], [GEOGRAPHIC_DATA], [GEOGRAPHI…" at bounding box center [220, 160] width 41 height 35
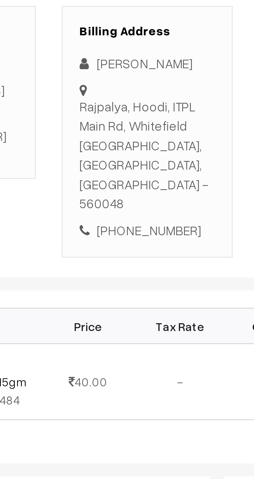
copy div "[PERSON_NAME]"
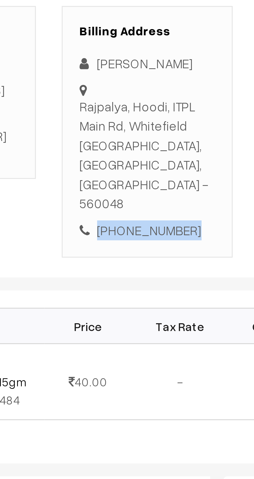
click at [167, 179] on div "[PHONE_NUMBER]" at bounding box center [161, 182] width 41 height 6
copy div "7979011210"
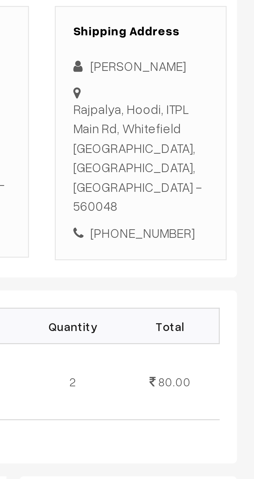
copy div "Rajpalya, Hoodi, ITPL Main Rd, [GEOGRAPHIC_DATA], [GEOGRAPHIC_DATA], [GEOGRAPHI…"
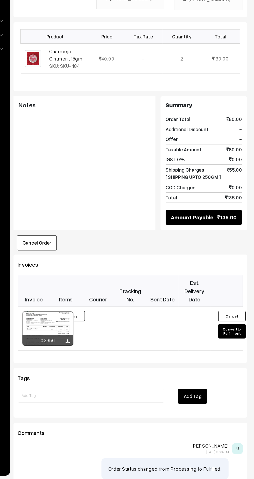
scroll to position [68, 0]
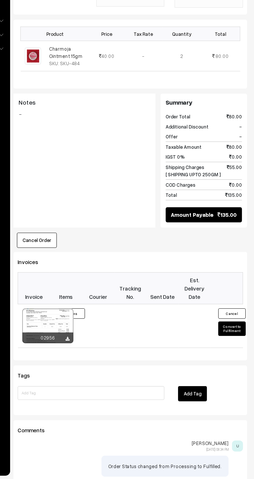
click at [241, 360] on button "Convert to Fulfilment" at bounding box center [237, 365] width 21 height 11
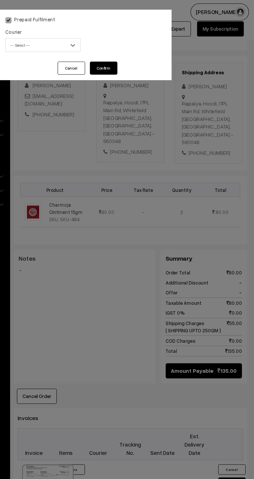
scroll to position [67, 0]
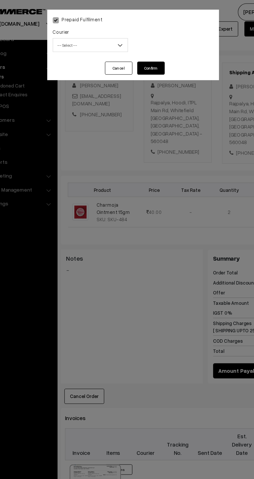
click at [93, 35] on span "-- Select --" at bounding box center [95, 34] width 56 height 9
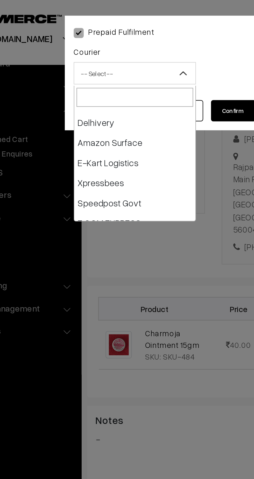
scroll to position [36, 0]
select select "6"
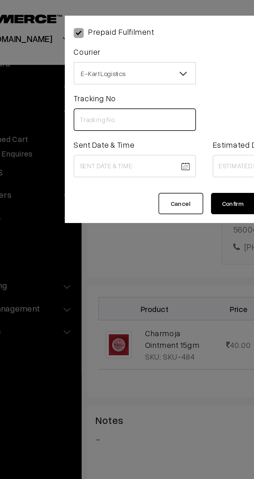
paste input "ICYP0004154551"
type input "ICYP0004154551"
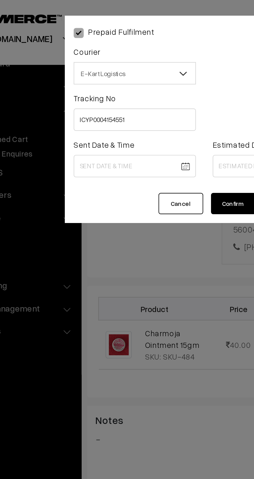
click at [96, 79] on body "Thank you for showing interest. Our team will call you shortly. Close kirtiphar…" at bounding box center [127, 243] width 254 height 621
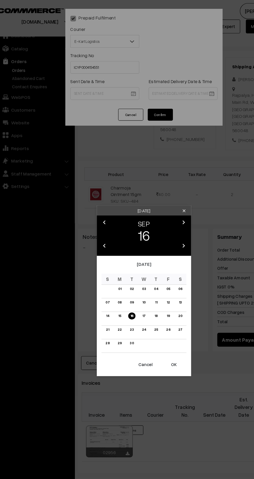
click at [128, 262] on link "17" at bounding box center [127, 259] width 6 height 5
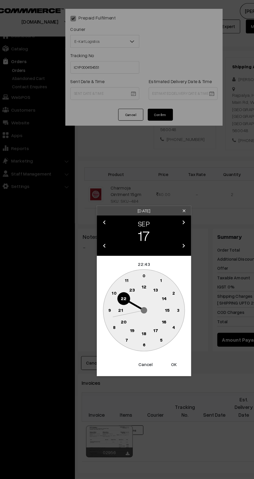
click at [127, 237] on text "12" at bounding box center [127, 236] width 4 height 5
click at [99, 255] on text "45" at bounding box center [99, 255] width 4 height 4
type input "17-09-2025 12:45"
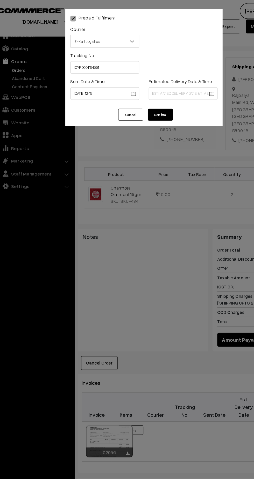
click at [173, 78] on body "Thank you for showing interest. Our team will call you shortly. Close kirtiphar…" at bounding box center [127, 243] width 254 height 621
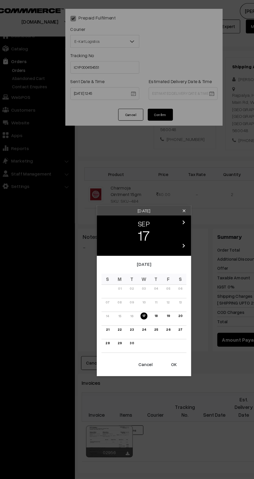
click at [117, 271] on link "23" at bounding box center [117, 271] width 6 height 5
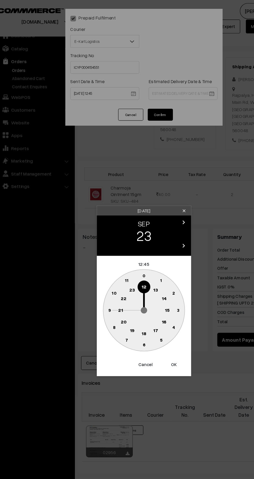
click at [107, 257] on text "21" at bounding box center [108, 255] width 4 height 5
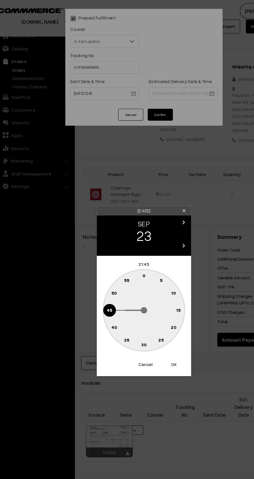
click at [127, 284] on text "30" at bounding box center [127, 284] width 4 height 4
type input "23-09-2025 21:30"
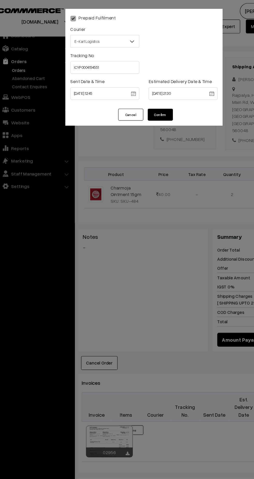
click at [146, 93] on button "Confirm" at bounding box center [140, 95] width 21 height 10
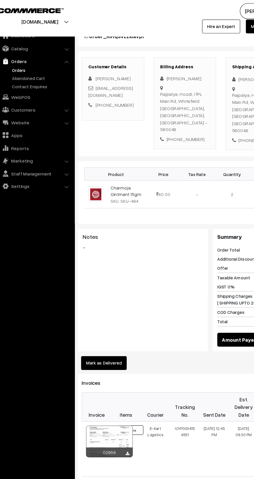
scroll to position [67, 0]
